Goal: Information Seeking & Learning: Learn about a topic

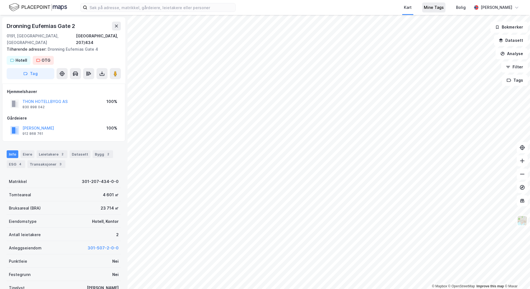
click at [443, 8] on div "Mine Tags" at bounding box center [433, 7] width 20 height 7
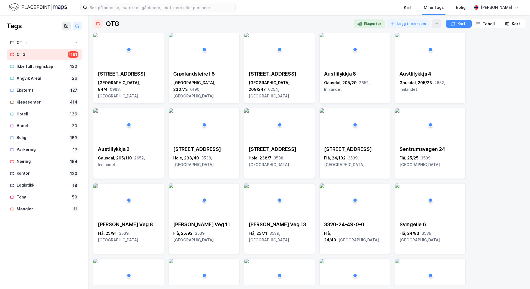
click at [483, 25] on div "Tabell" at bounding box center [488, 23] width 12 height 7
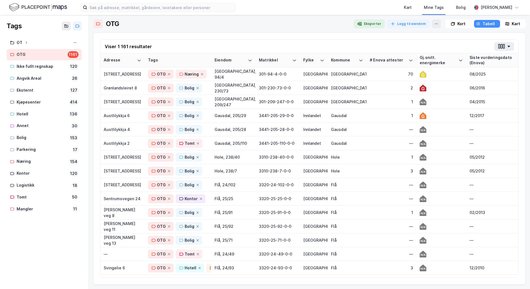
click at [489, 58] on div "Siste vurderingsdato (Enova)" at bounding box center [497, 60] width 56 height 10
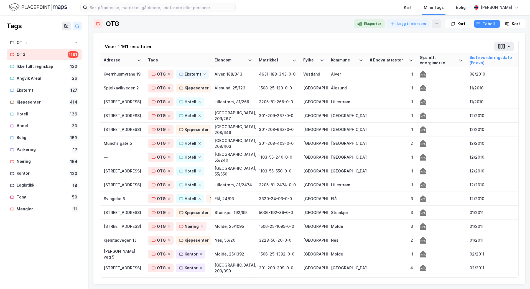
click at [489, 58] on div "Siste vurderingsdato (Enova)" at bounding box center [497, 60] width 56 height 10
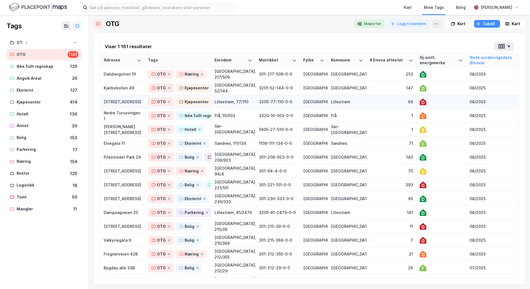
drag, startPoint x: 486, startPoint y: 61, endPoint x: 487, endPoint y: 100, distance: 38.8
click at [382, 101] on div "69" at bounding box center [390, 102] width 43 height 6
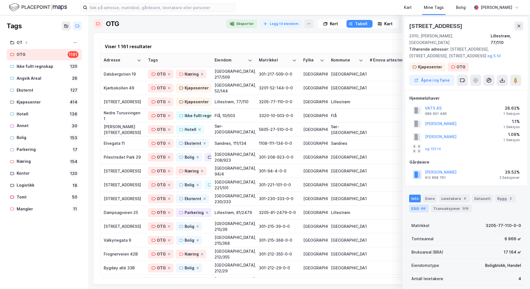
click at [418, 205] on div "ESG 69" at bounding box center [419, 209] width 20 height 8
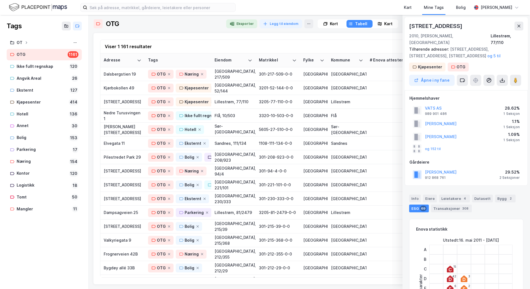
click at [274, 48] on div "Viser 1 161 resultater" at bounding box center [309, 47] width 418 height 14
click at [122, 256] on div "Frognerveien 42B" at bounding box center [123, 254] width 38 height 6
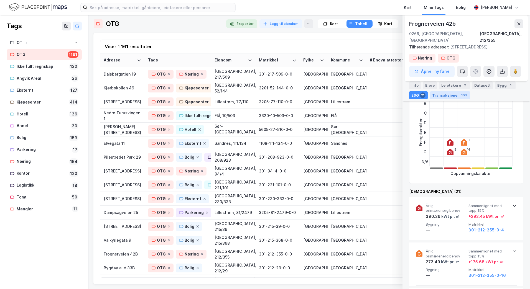
scroll to position [194, 0]
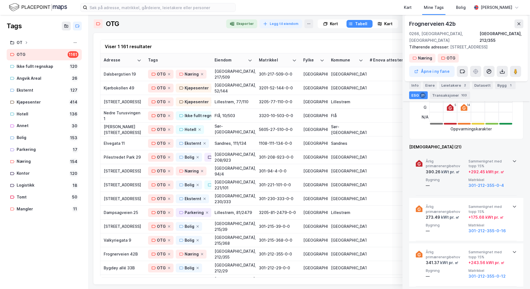
click at [514, 159] on icon at bounding box center [514, 161] width 4 height 4
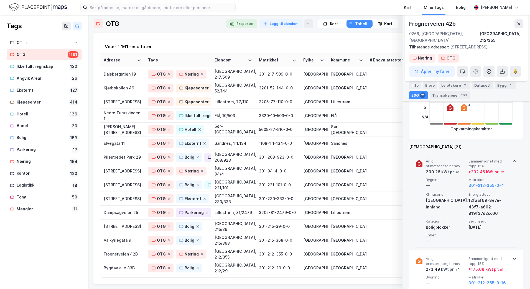
click at [514, 159] on icon at bounding box center [514, 161] width 4 height 4
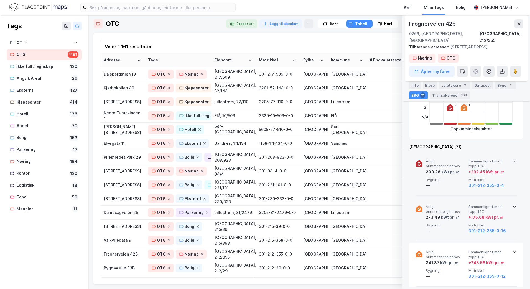
click at [514, 204] on icon at bounding box center [514, 206] width 4 height 4
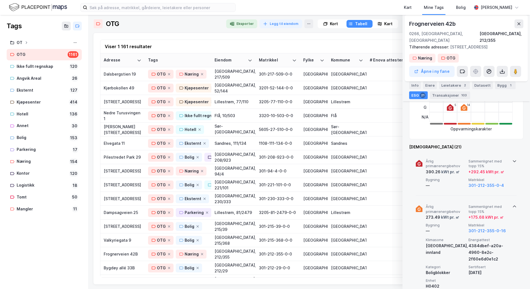
click at [514, 204] on icon at bounding box center [514, 206] width 4 height 4
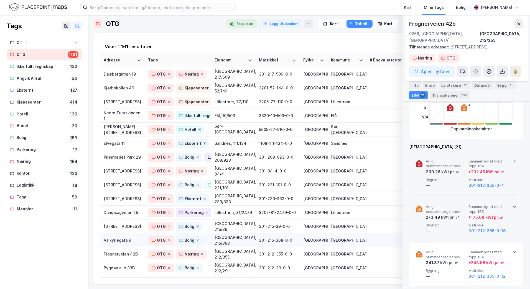
click at [122, 239] on div "Valkyriegata 9" at bounding box center [123, 240] width 38 height 6
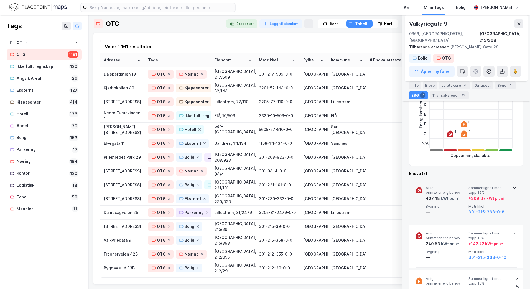
click at [512, 187] on icon at bounding box center [513, 188] width 3 height 2
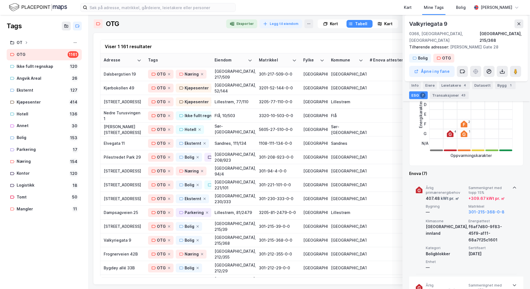
click at [513, 186] on icon at bounding box center [514, 188] width 4 height 4
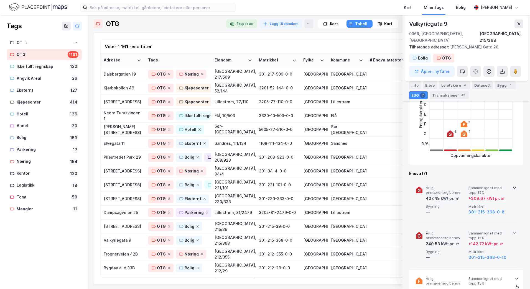
click at [512, 231] on icon at bounding box center [514, 233] width 4 height 4
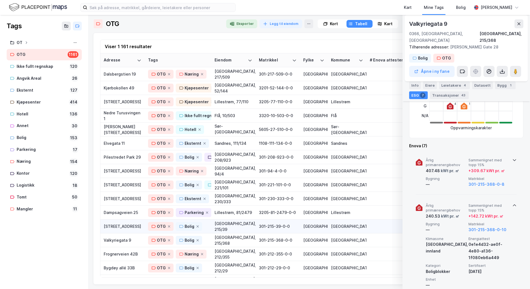
click at [122, 226] on div "[STREET_ADDRESS]" at bounding box center [123, 227] width 38 height 6
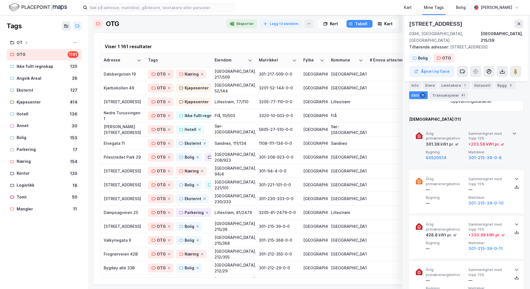
click at [512, 131] on icon at bounding box center [514, 133] width 4 height 4
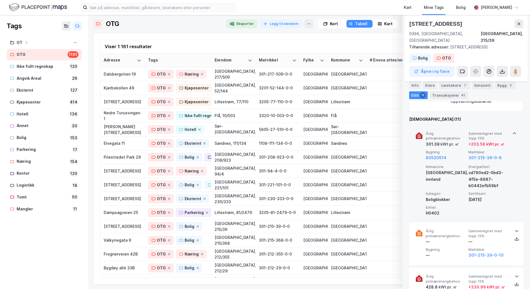
click at [512, 131] on icon at bounding box center [514, 133] width 4 height 4
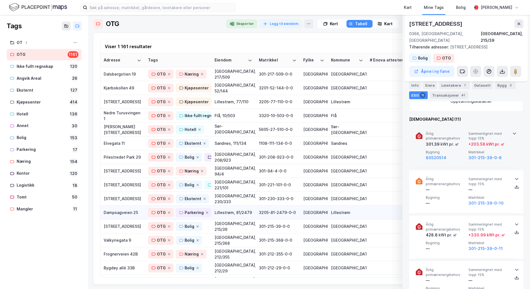
click at [119, 211] on div "Dampsagveien 25" at bounding box center [123, 213] width 38 height 6
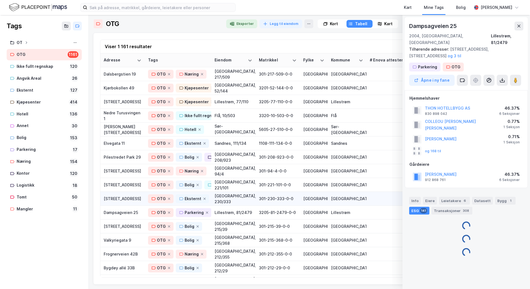
click at [120, 200] on div "[STREET_ADDRESS]" at bounding box center [123, 199] width 38 height 6
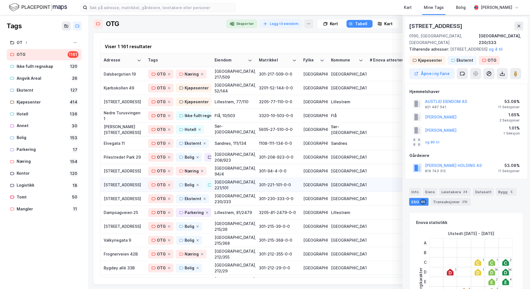
drag, startPoint x: 121, startPoint y: 200, endPoint x: 116, endPoint y: 187, distance: 14.3
click at [116, 187] on div "[STREET_ADDRESS]" at bounding box center [123, 185] width 38 height 6
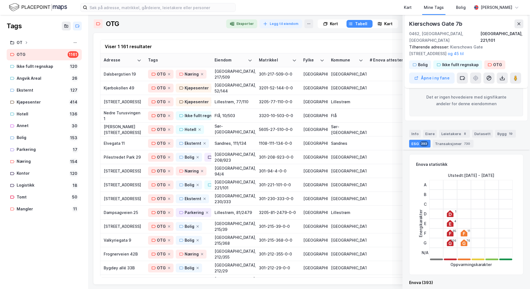
scroll to position [194, 0]
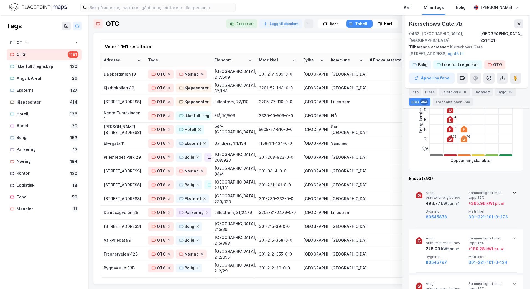
click at [510, 184] on div "Årlig primærenergibehov 493.77 kWt pr. ㎡ Sammenlignet med [PERSON_NAME] 15% + 3…" at bounding box center [465, 205] width 101 height 43
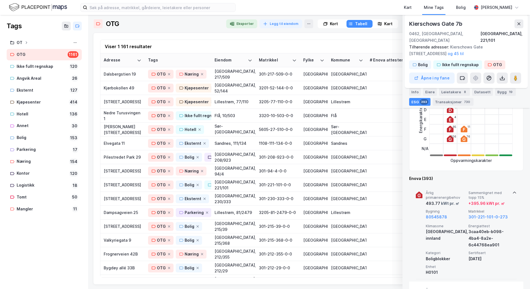
click at [510, 184] on div "Årlig primærenergibehov 493.77 kWt pr. ㎡ Sammenlignet med [PERSON_NAME] 15% + 3…" at bounding box center [465, 231] width 101 height 95
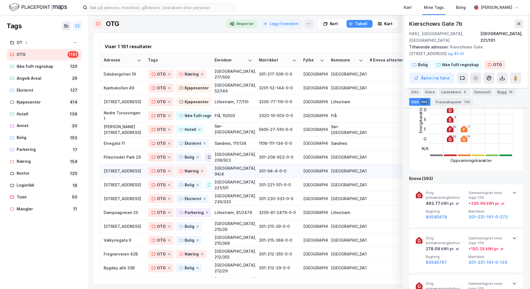
click at [116, 172] on div "[STREET_ADDRESS]" at bounding box center [123, 171] width 38 height 6
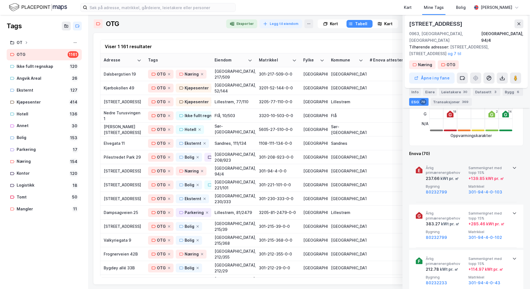
click at [512, 166] on icon at bounding box center [514, 168] width 4 height 4
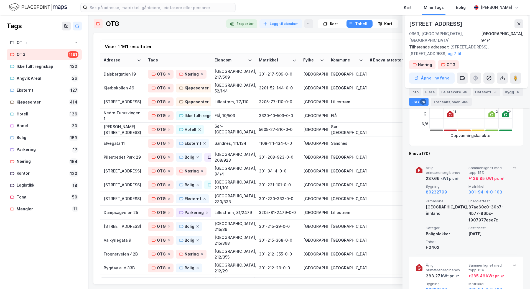
click at [512, 166] on icon at bounding box center [514, 168] width 4 height 4
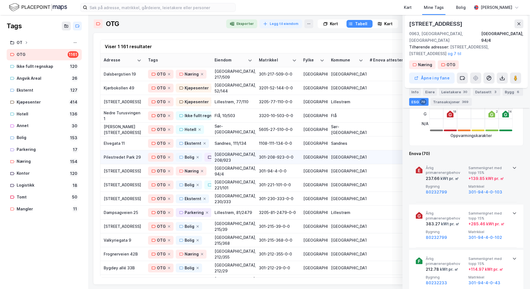
click at [116, 156] on div "Pilestredet Park 29" at bounding box center [123, 157] width 38 height 6
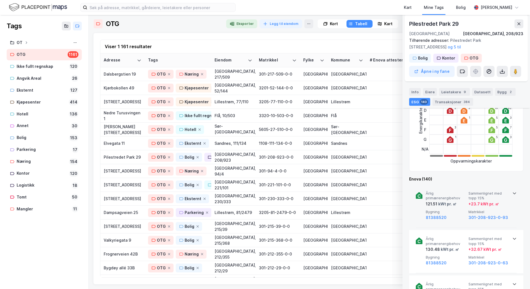
scroll to position [166, 0]
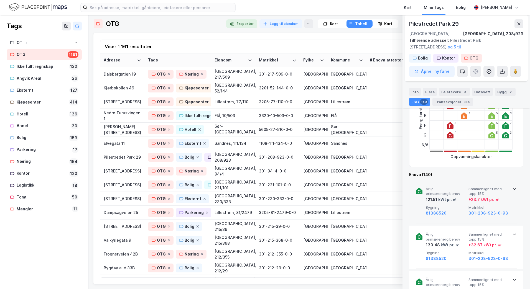
click at [512, 188] on icon at bounding box center [514, 189] width 4 height 4
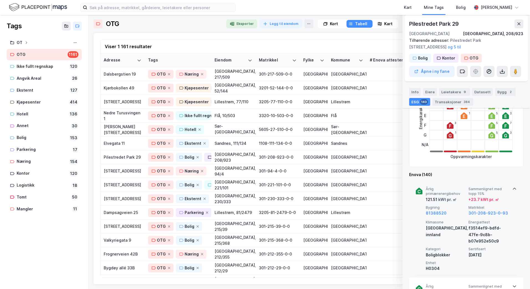
click at [512, 188] on icon at bounding box center [514, 189] width 4 height 4
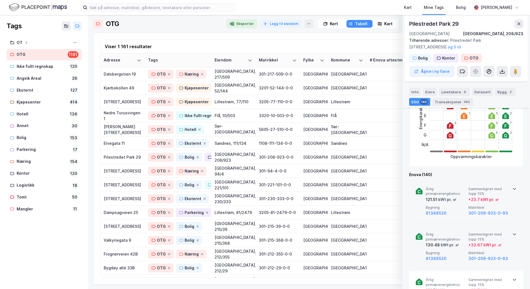
click at [512, 232] on icon at bounding box center [514, 234] width 4 height 4
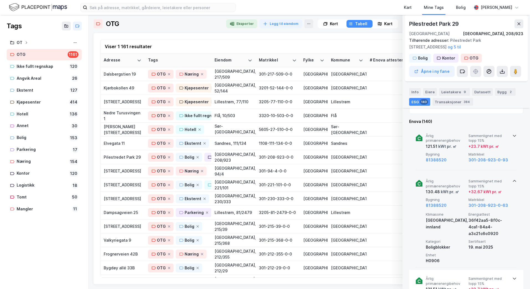
scroll to position [222, 0]
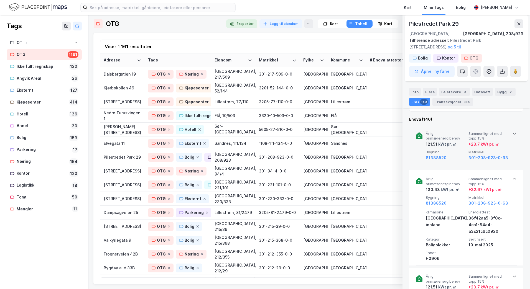
click at [512, 179] on icon at bounding box center [514, 179] width 4 height 4
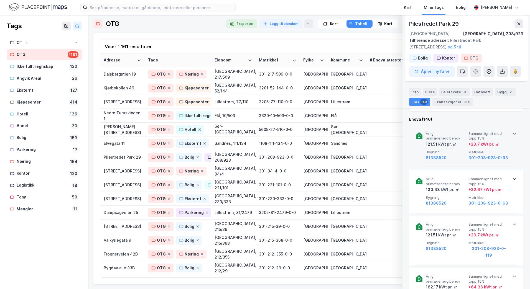
click at [512, 133] on icon at bounding box center [514, 133] width 4 height 4
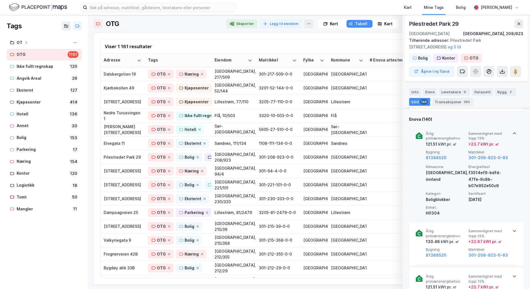
scroll to position [194, 0]
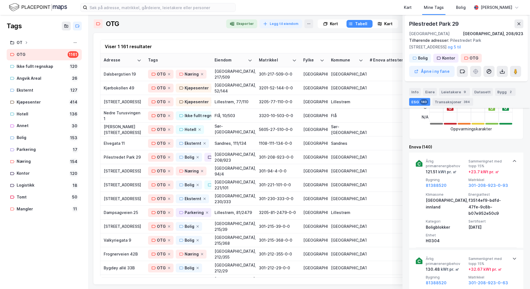
click at [513, 162] on icon at bounding box center [514, 161] width 4 height 4
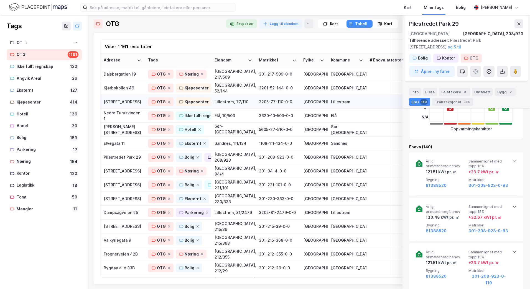
click at [118, 102] on div "[STREET_ADDRESS]" at bounding box center [123, 102] width 38 height 6
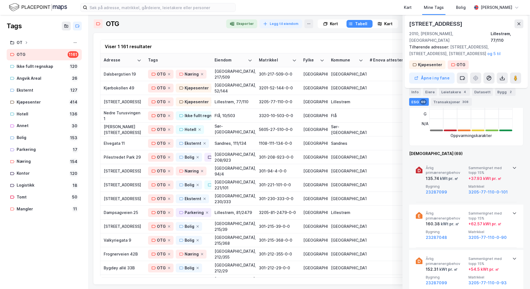
click at [512, 166] on icon at bounding box center [514, 168] width 4 height 4
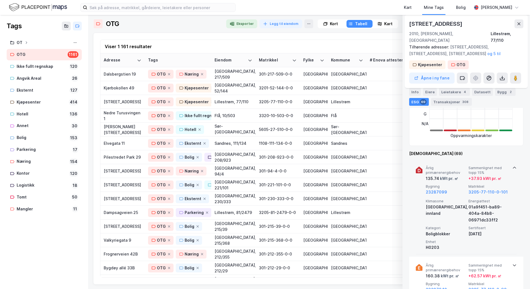
click at [512, 166] on icon at bounding box center [514, 168] width 4 height 4
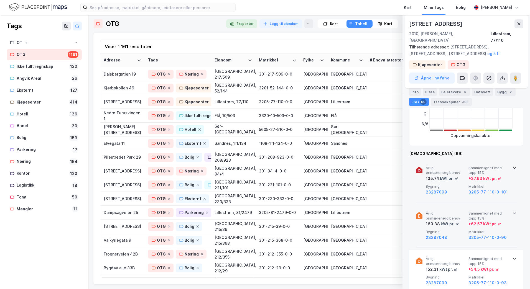
click at [513, 211] on icon at bounding box center [514, 213] width 4 height 4
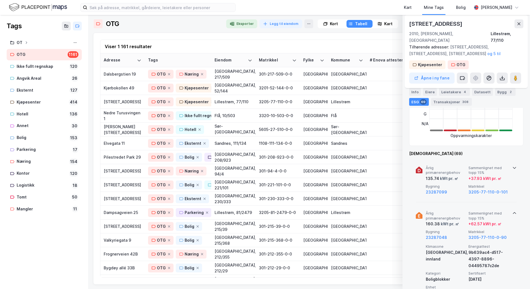
click at [513, 211] on icon at bounding box center [514, 213] width 4 height 4
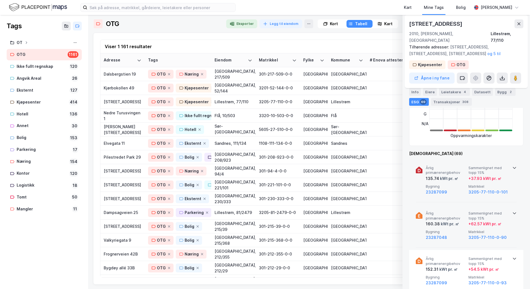
click at [513, 211] on icon at bounding box center [514, 213] width 4 height 4
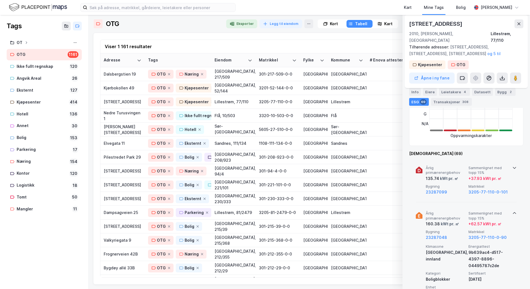
click at [513, 211] on icon at bounding box center [514, 213] width 4 height 4
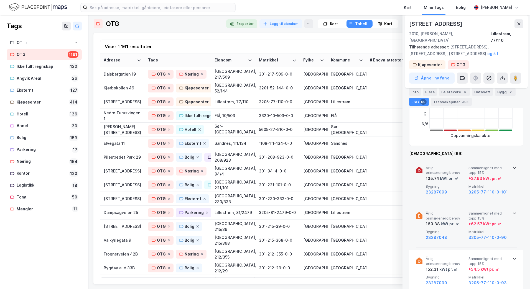
scroll to position [222, 0]
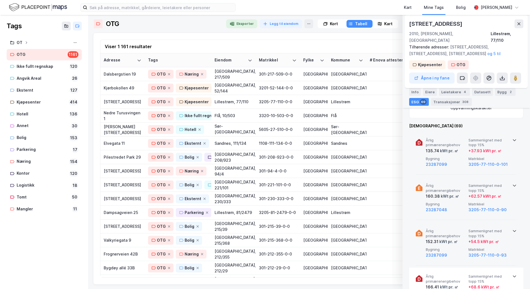
click at [512, 229] on icon at bounding box center [514, 231] width 4 height 4
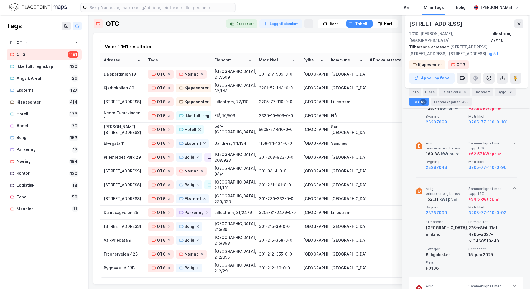
scroll to position [277, 0]
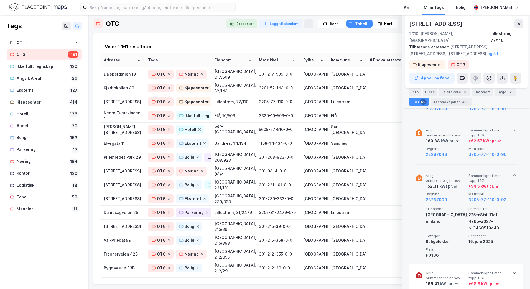
click at [513, 173] on icon at bounding box center [514, 175] width 4 height 4
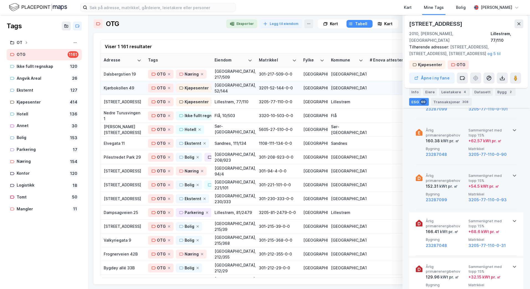
click at [114, 86] on div "Kjørbokollen 49" at bounding box center [123, 88] width 38 height 6
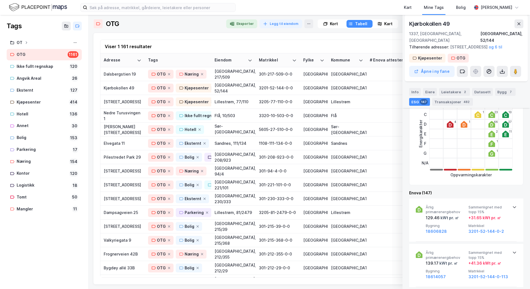
scroll to position [222, 0]
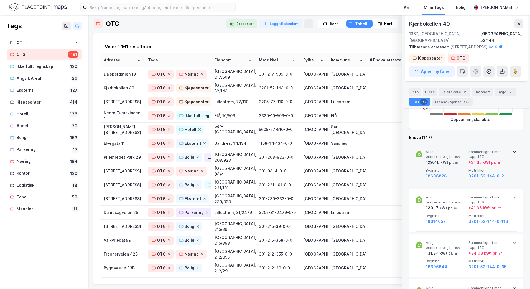
click at [512, 151] on icon at bounding box center [514, 152] width 4 height 4
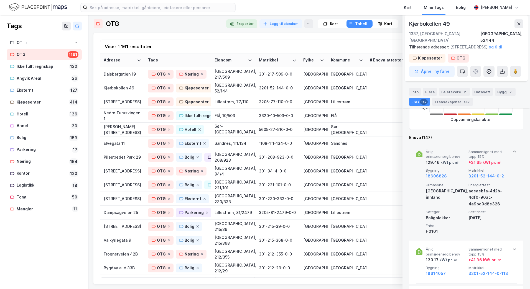
click at [512, 151] on icon at bounding box center [514, 152] width 4 height 4
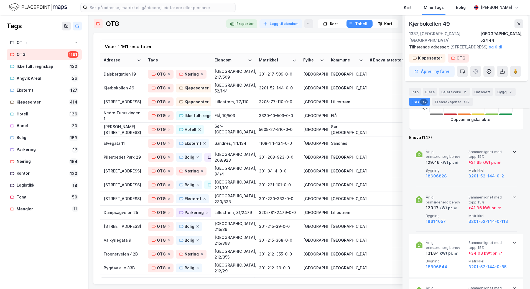
click at [512, 196] on icon at bounding box center [514, 197] width 4 height 4
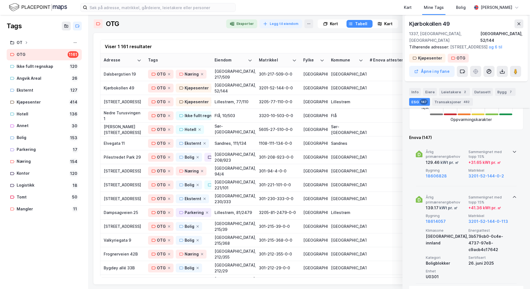
click at [512, 196] on icon at bounding box center [514, 197] width 4 height 4
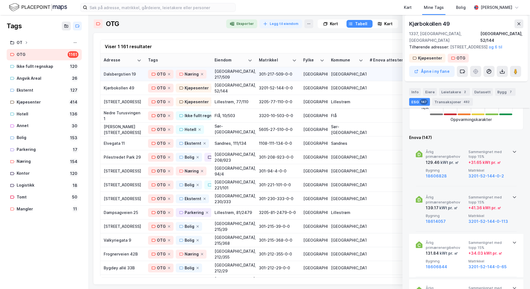
click at [122, 74] on div "Dalsbergstien 19" at bounding box center [123, 74] width 38 height 6
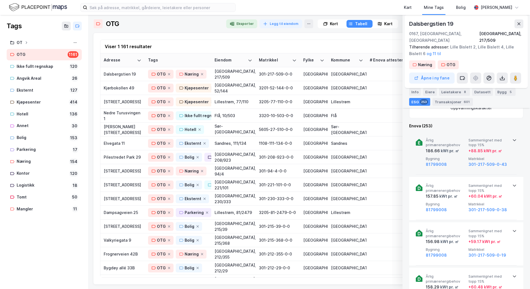
click at [512, 138] on icon at bounding box center [514, 140] width 4 height 4
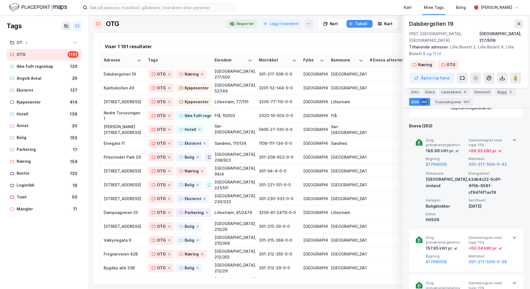
click at [512, 138] on icon at bounding box center [514, 140] width 4 height 4
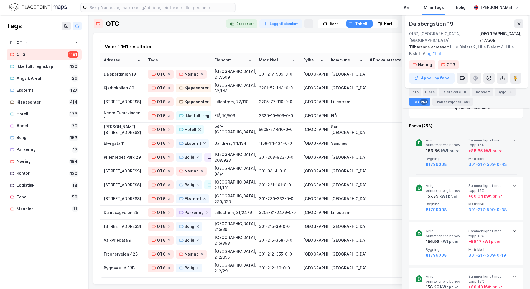
click at [186, 24] on div at bounding box center [177, 23] width 90 height 9
click at [25, 102] on div "Kjøpesenter" at bounding box center [42, 102] width 50 height 7
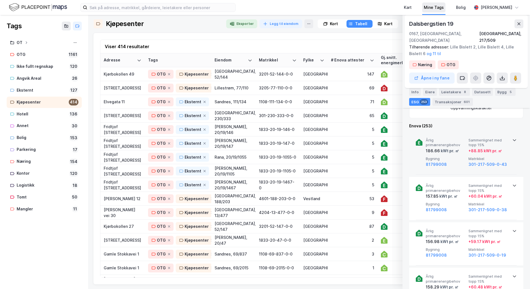
click at [443, 9] on div "Mine Tags" at bounding box center [433, 7] width 20 height 7
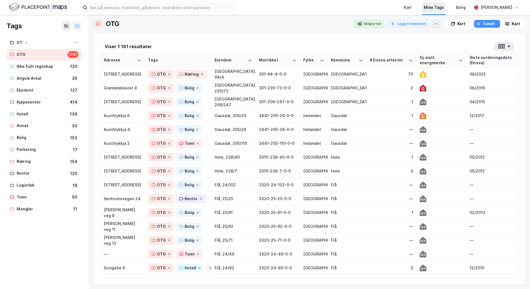
click at [443, 9] on div "Mine Tags" at bounding box center [433, 7] width 20 height 7
click at [411, 9] on div "Kart" at bounding box center [408, 7] width 8 height 7
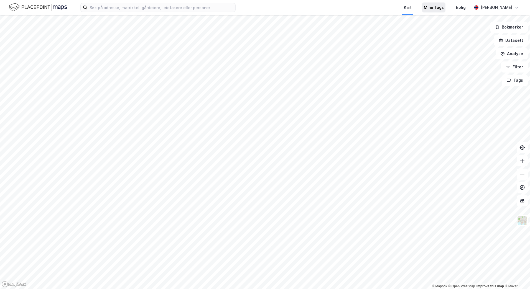
click at [443, 8] on div "Mine Tags" at bounding box center [433, 7] width 20 height 7
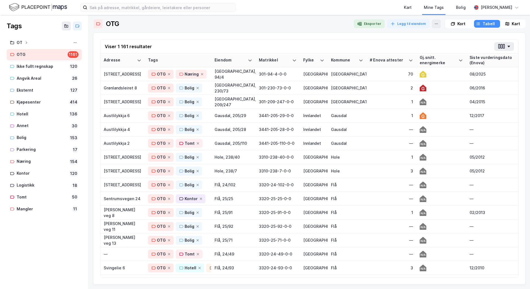
click at [268, 9] on div "Kart Mine Tags Bolig" at bounding box center [366, 7] width 209 height 15
click at [411, 8] on div "Kart" at bounding box center [408, 7] width 8 height 7
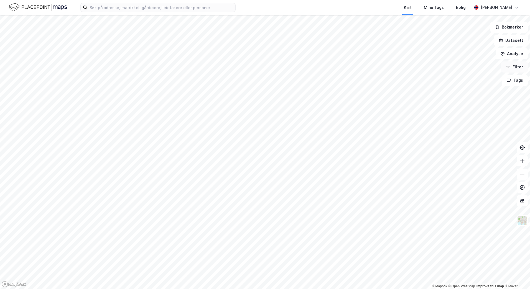
click at [521, 68] on button "Filter" at bounding box center [514, 66] width 27 height 11
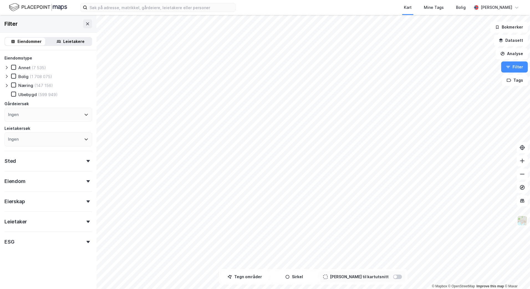
click at [50, 116] on div "Ingen" at bounding box center [48, 115] width 88 height 14
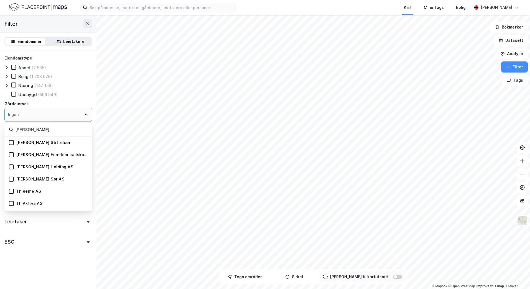
type input "[PERSON_NAME]"
click at [32, 143] on div "[PERSON_NAME] Stiftelsen" at bounding box center [43, 142] width 55 height 5
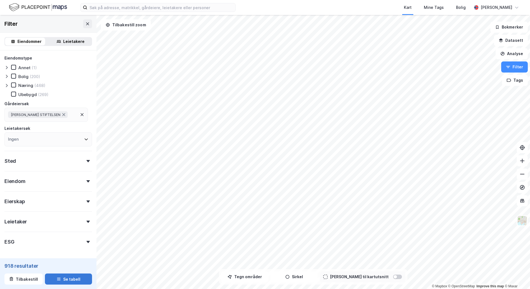
click at [64, 278] on button "Se tabell" at bounding box center [68, 279] width 47 height 11
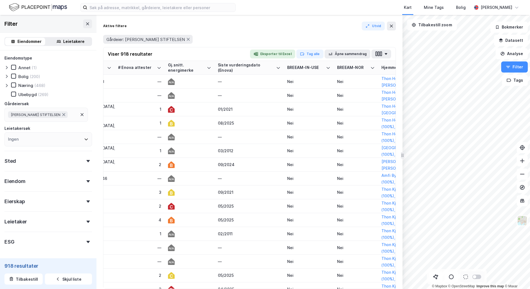
scroll to position [0, 185]
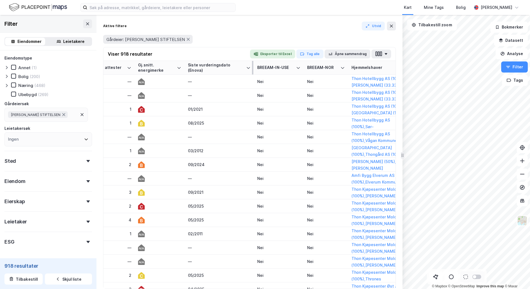
click at [214, 68] on div "Siste vurderingsdato (Enova)" at bounding box center [216, 68] width 56 height 10
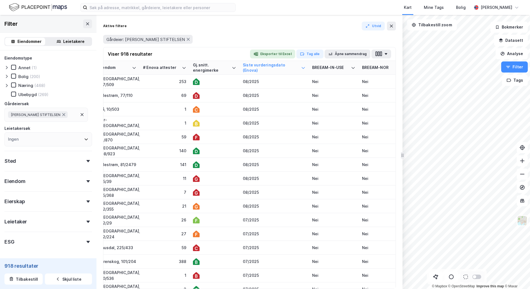
scroll to position [0, 0]
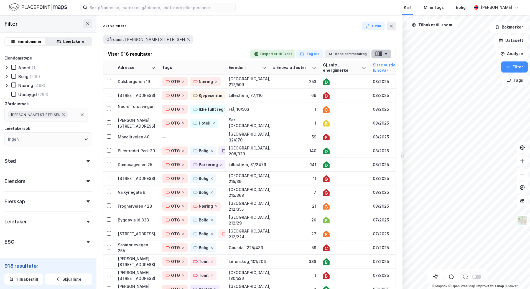
click at [386, 54] on icon "button" at bounding box center [385, 54] width 2 height 2
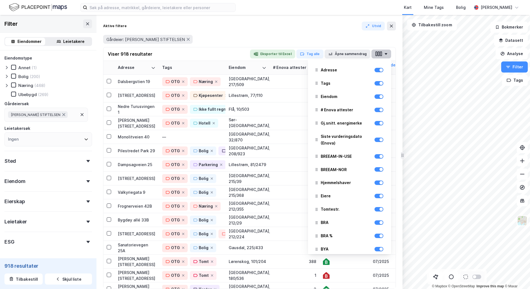
click at [386, 54] on icon "button" at bounding box center [385, 54] width 2 height 2
click at [333, 39] on div "Gårdeier: [PERSON_NAME] STIFTELSEN" at bounding box center [249, 39] width 292 height 9
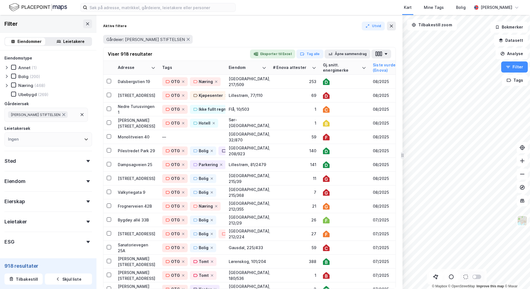
click at [84, 114] on div "[PERSON_NAME] STIFTELSEN" at bounding box center [45, 115] width 83 height 14
click at [80, 114] on icon at bounding box center [82, 114] width 4 height 4
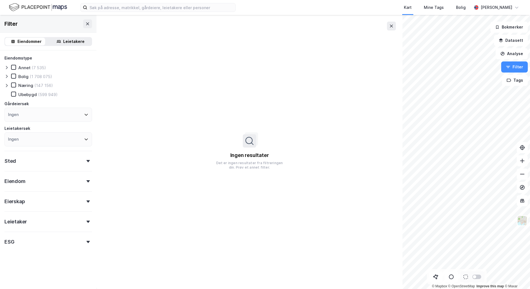
click at [204, 27] on div "Ingen resultater Det er ingen resultater fra filtreringen din. Prøv et annet fi…" at bounding box center [249, 152] width 306 height 274
click at [517, 68] on button "Filter" at bounding box center [514, 66] width 27 height 11
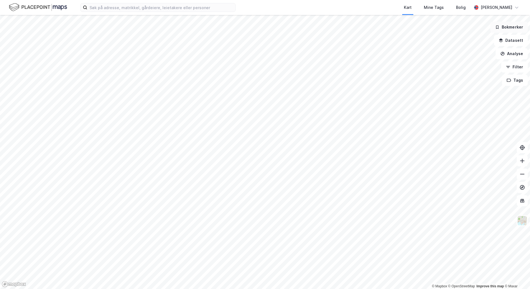
click at [507, 29] on button "Bokmerker" at bounding box center [508, 27] width 37 height 11
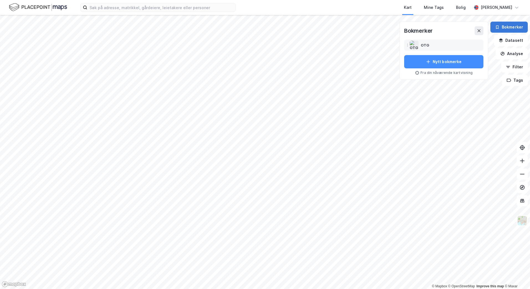
click at [507, 29] on button "Bokmerker" at bounding box center [508, 27] width 37 height 11
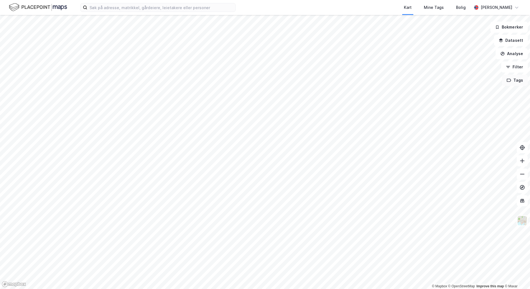
click at [522, 84] on button "Tags" at bounding box center [515, 80] width 26 height 11
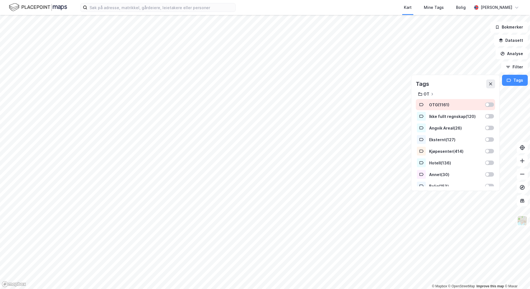
click at [435, 104] on div "OTG ( 1161 )" at bounding box center [455, 104] width 53 height 5
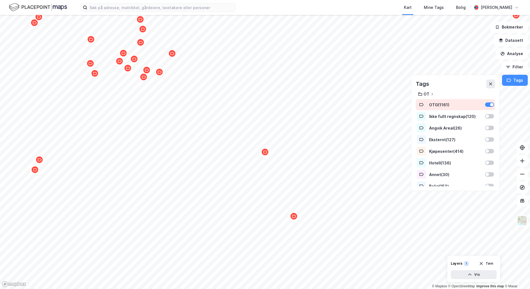
click at [435, 104] on div "OTG ( 1161 )" at bounding box center [455, 104] width 53 height 5
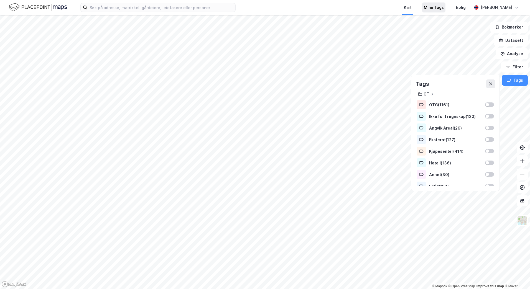
click at [440, 5] on div "Mine Tags" at bounding box center [433, 7] width 20 height 7
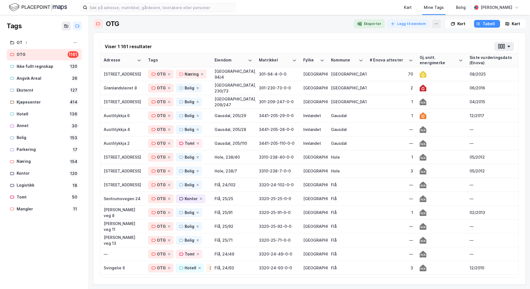
click at [476, 56] on div "Siste vurderingsdato (Enova)" at bounding box center [497, 60] width 56 height 10
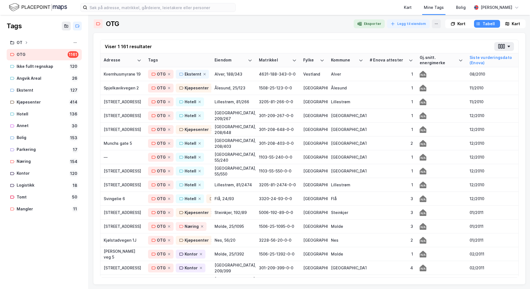
click at [476, 57] on div "Siste vurderingsdato (Enova)" at bounding box center [497, 60] width 56 height 10
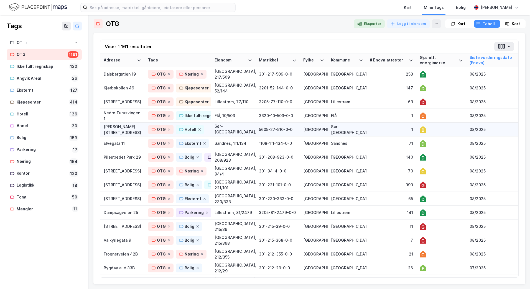
click at [116, 126] on div "[PERSON_NAME][STREET_ADDRESS]" at bounding box center [123, 130] width 38 height 12
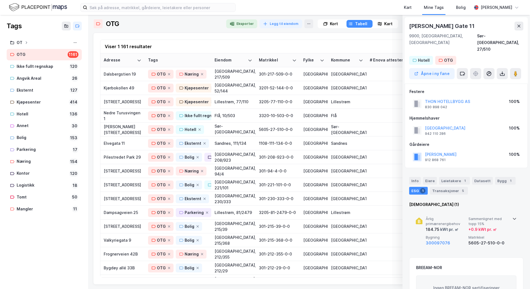
click at [512, 218] on icon at bounding box center [513, 219] width 3 height 2
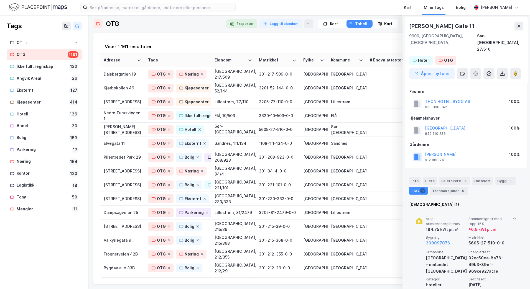
click at [512, 217] on icon at bounding box center [514, 219] width 4 height 4
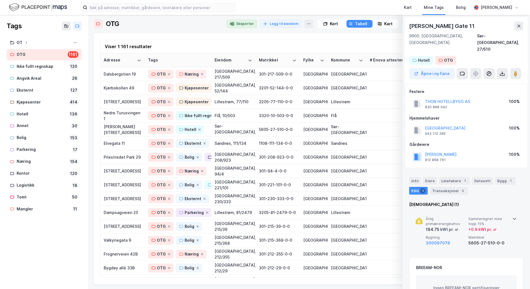
click at [285, 7] on div "Kart Mine Tags Bolig" at bounding box center [366, 7] width 209 height 15
click at [520, 27] on icon at bounding box center [518, 26] width 4 height 4
